Goal: Task Accomplishment & Management: Use online tool/utility

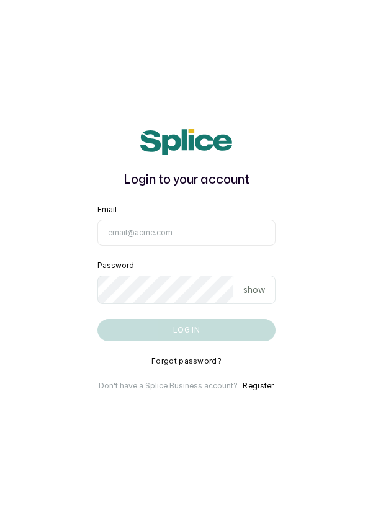
click at [159, 246] on input "Email" at bounding box center [187, 233] width 179 height 26
type input "info@dermaspaceng.com"
click at [98, 319] on button "Log in" at bounding box center [187, 330] width 179 height 22
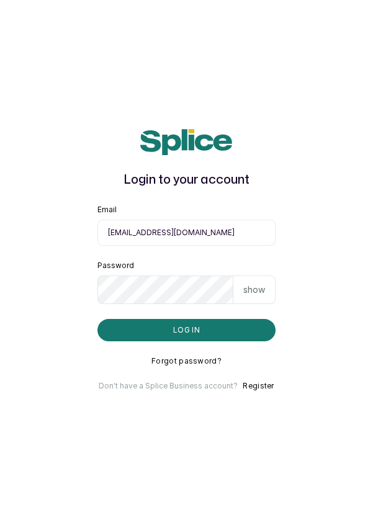
click at [193, 246] on input "info@dermaspaceng.com" at bounding box center [187, 233] width 179 height 26
click at [202, 342] on button "Log in" at bounding box center [187, 330] width 179 height 22
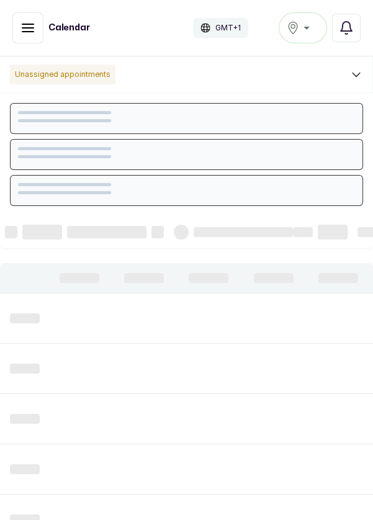
scroll to position [418, 0]
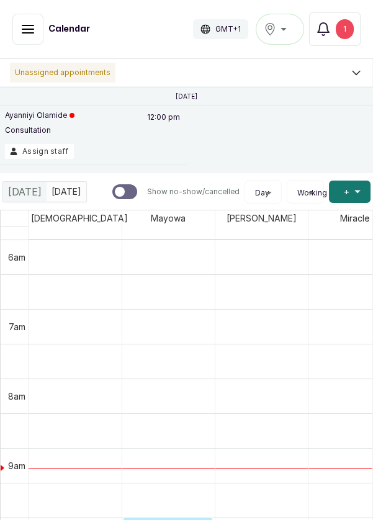
click at [284, 32] on div "Ikoyi" at bounding box center [280, 29] width 32 height 15
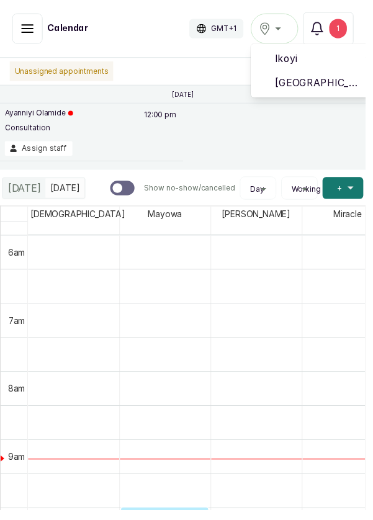
click at [330, 95] on li "[GEOGRAPHIC_DATA]" at bounding box center [318, 84] width 124 height 25
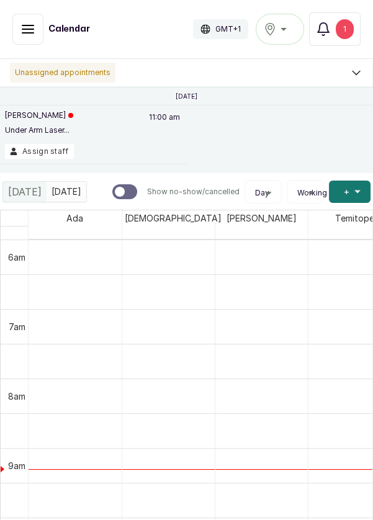
click at [45, 153] on button "Assign staff" at bounding box center [39, 151] width 69 height 15
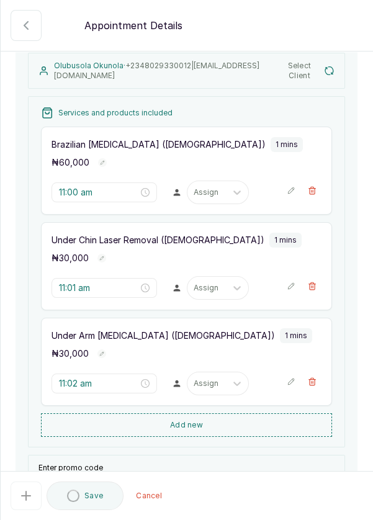
scroll to position [125, 0]
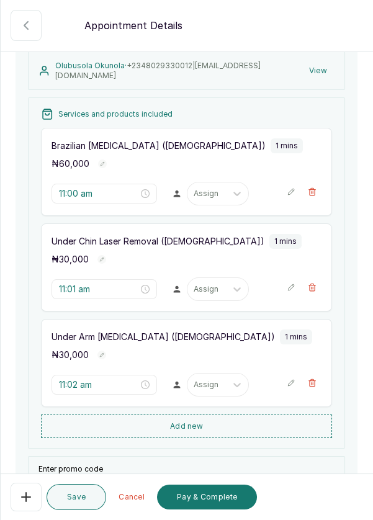
click at [22, 19] on icon "button" at bounding box center [26, 25] width 15 height 15
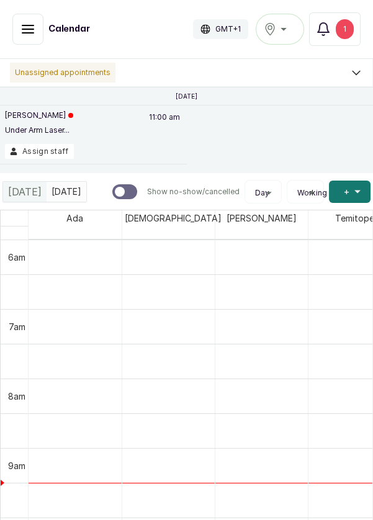
click at [44, 156] on button "Assign staff" at bounding box center [39, 151] width 69 height 15
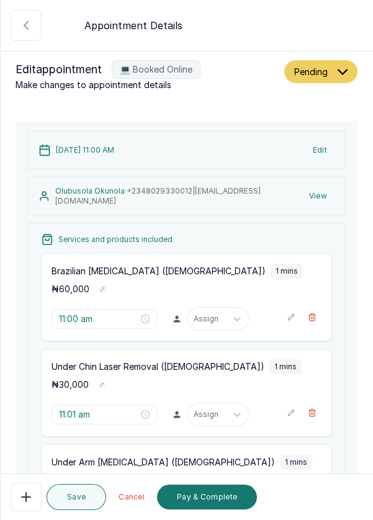
scroll to position [127, 0]
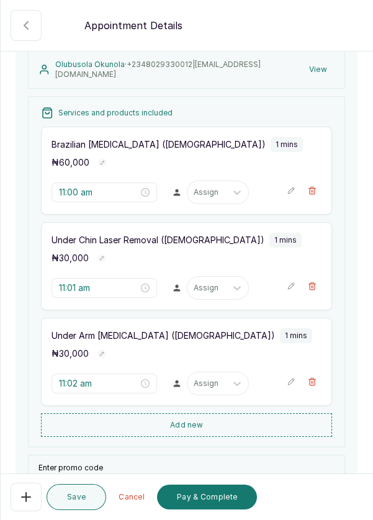
click at [29, 34] on button "Show no-show/cancelled" at bounding box center [26, 25] width 31 height 31
